Goal: Task Accomplishment & Management: Complete application form

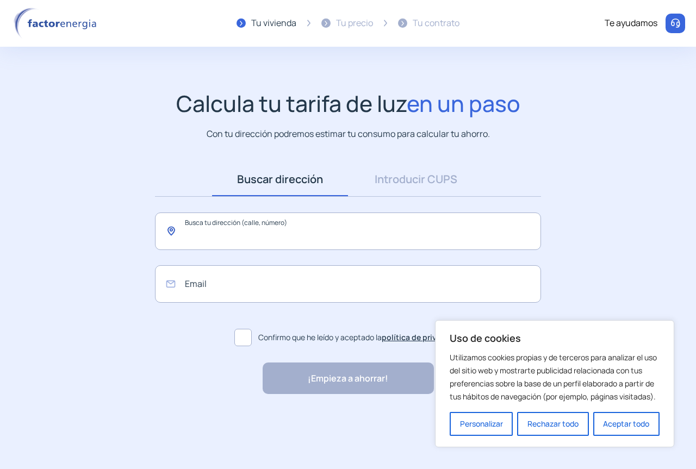
click at [282, 236] on input "text" at bounding box center [348, 232] width 386 height 38
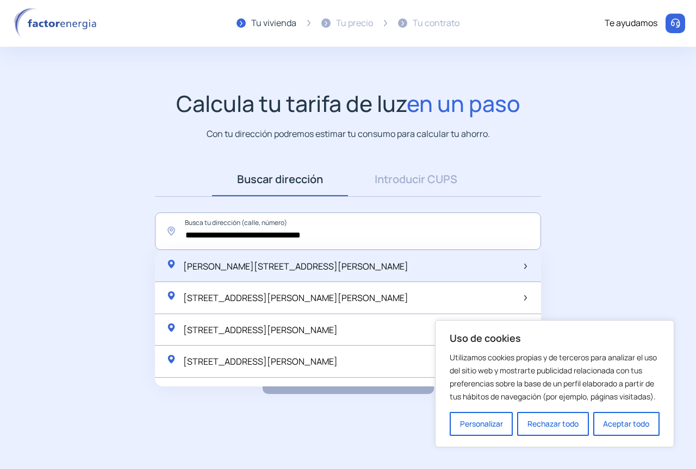
click at [315, 265] on span "[PERSON_NAME][STREET_ADDRESS][PERSON_NAME]" at bounding box center [295, 266] width 225 height 12
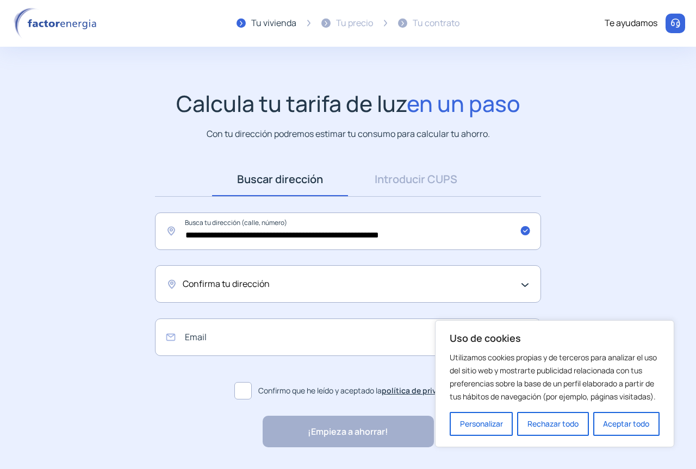
click at [299, 282] on div "Confirma tu dirección" at bounding box center [345, 284] width 325 height 14
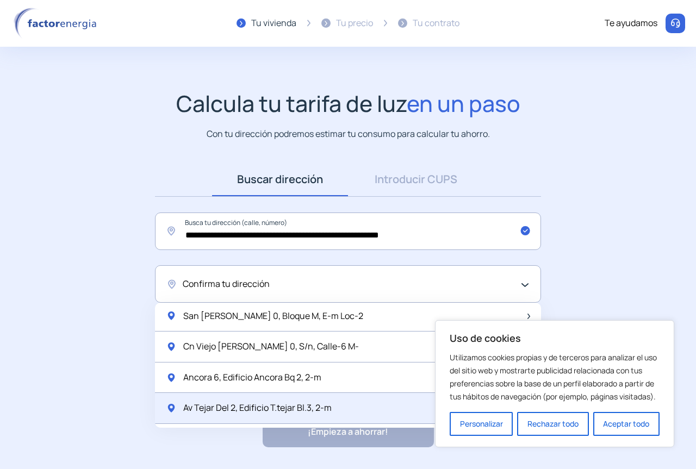
scroll to position [272, 0]
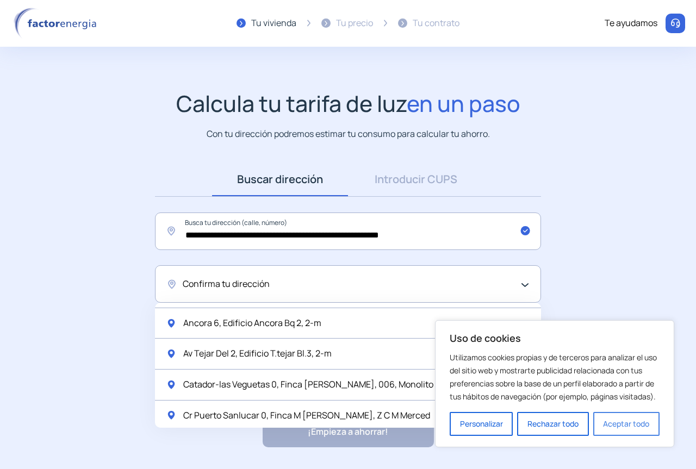
click at [614, 420] on button "Aceptar todo" at bounding box center [626, 424] width 66 height 24
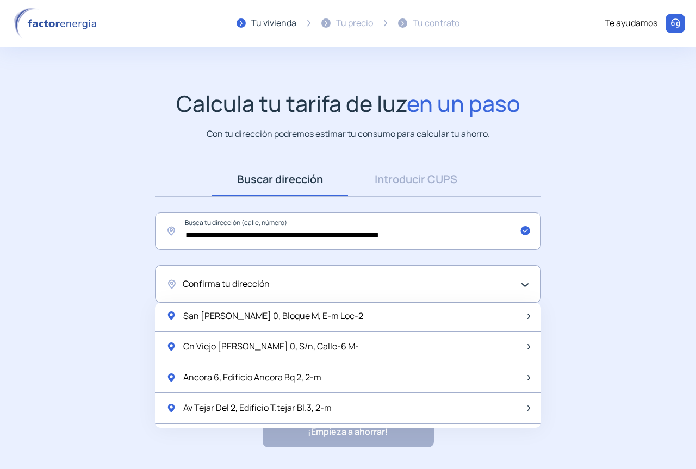
scroll to position [163, 0]
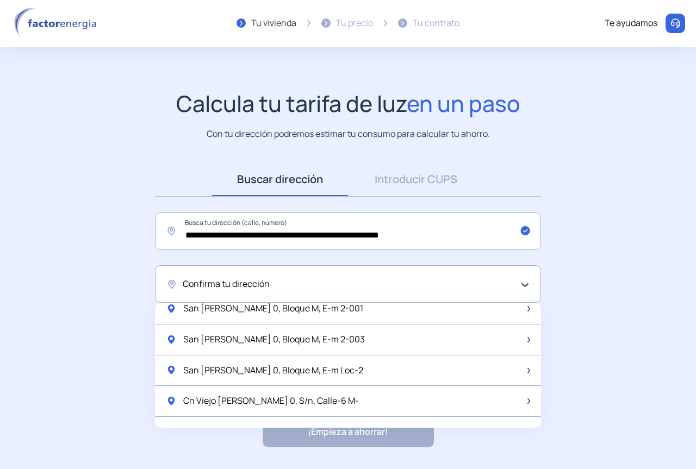
click at [244, 282] on span "Confirma tu dirección" at bounding box center [226, 284] width 87 height 14
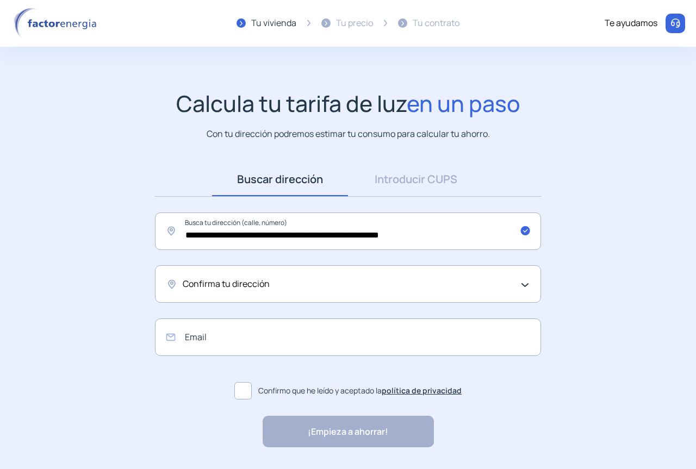
drag, startPoint x: 157, startPoint y: 257, endPoint x: 163, endPoint y: 257, distance: 6.0
click at [158, 257] on div "**********" at bounding box center [348, 284] width 408 height 242
click at [288, 236] on input "**********" at bounding box center [348, 232] width 386 height 38
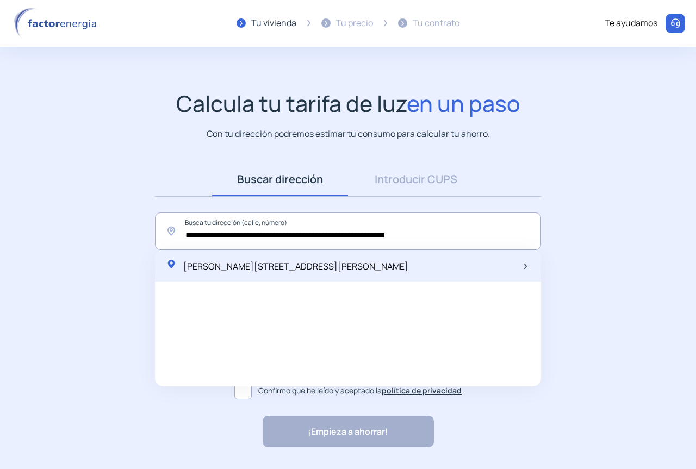
click at [264, 265] on span "[PERSON_NAME][STREET_ADDRESS][PERSON_NAME]" at bounding box center [295, 266] width 225 height 12
type input "**********"
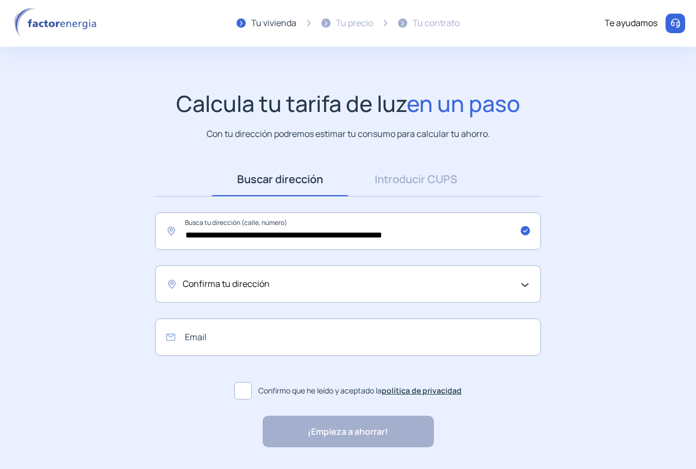
click at [261, 279] on span "Confirma tu dirección" at bounding box center [226, 284] width 87 height 14
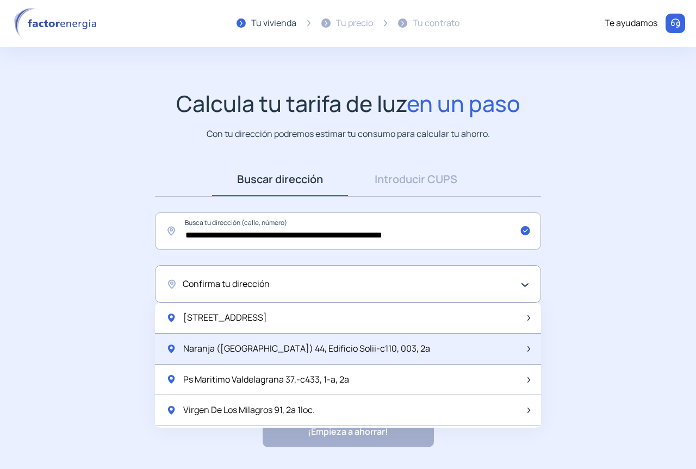
scroll to position [54, 0]
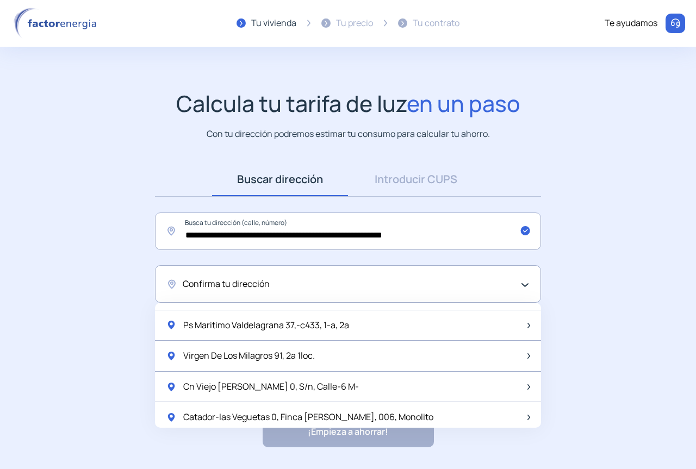
click at [251, 292] on div "Confirma tu dirección" at bounding box center [348, 284] width 386 height 38
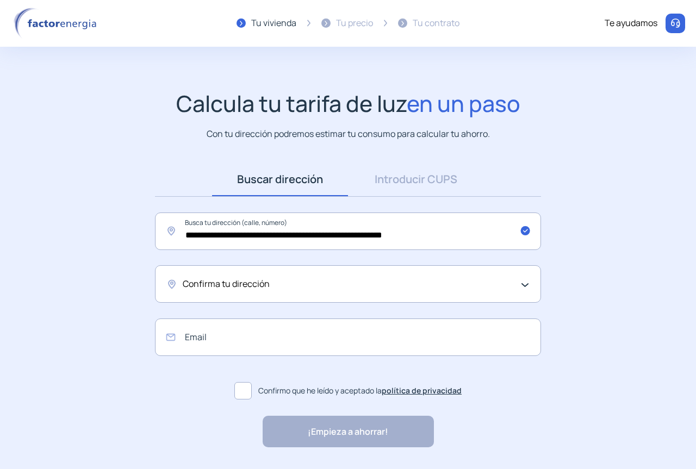
click at [260, 289] on span "Confirma tu dirección" at bounding box center [226, 284] width 87 height 14
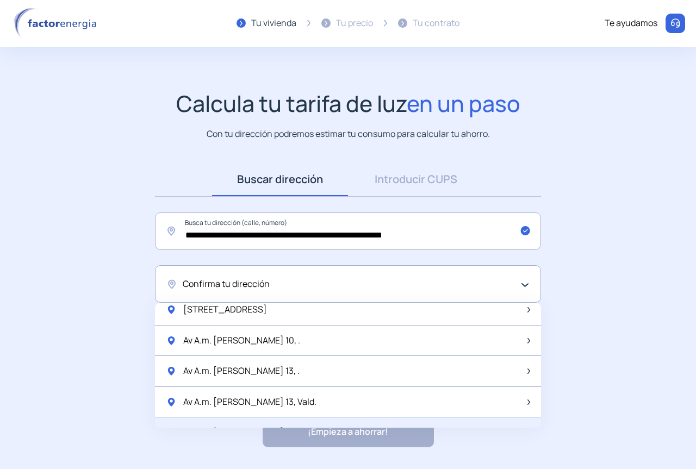
scroll to position [924, 0]
